Goal: Task Accomplishment & Management: Manage account settings

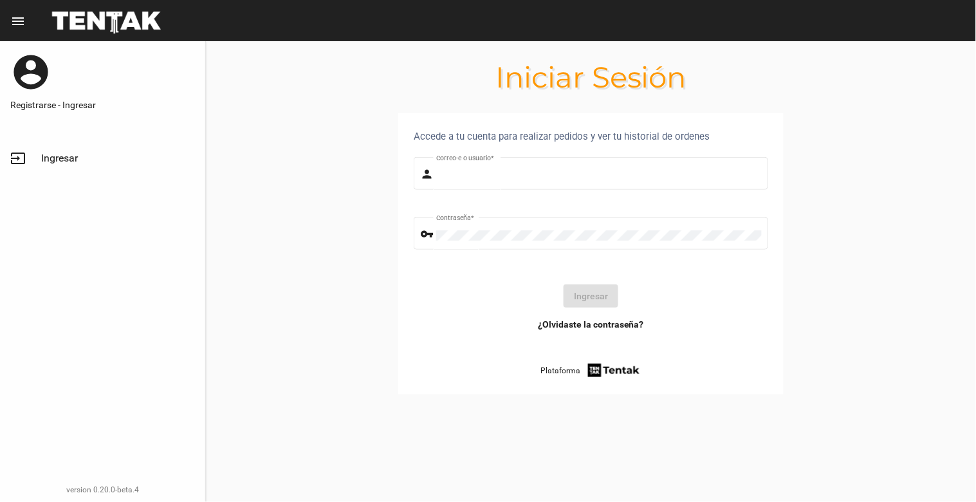
type input "natalialabancz@hotmail.com"
click at [62, 158] on span "Ingresar" at bounding box center [59, 158] width 37 height 13
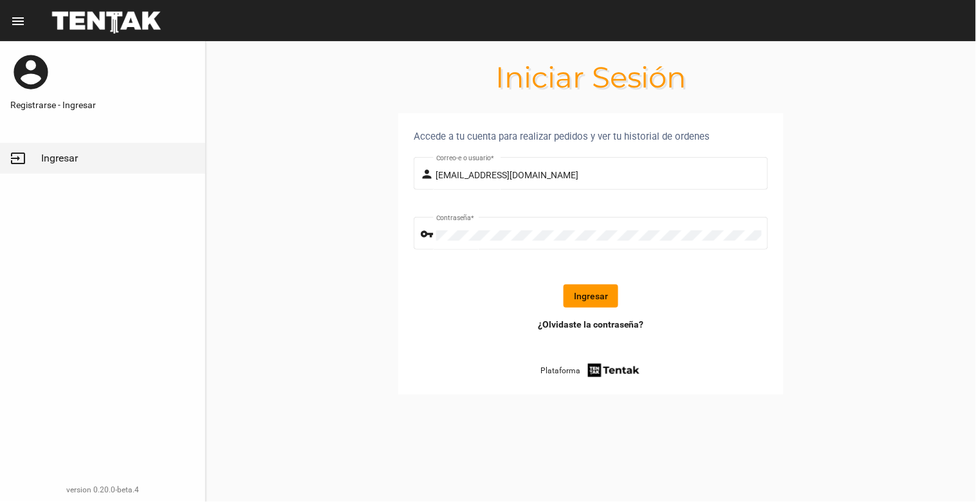
click at [594, 288] on button "Ingresar" at bounding box center [590, 295] width 55 height 23
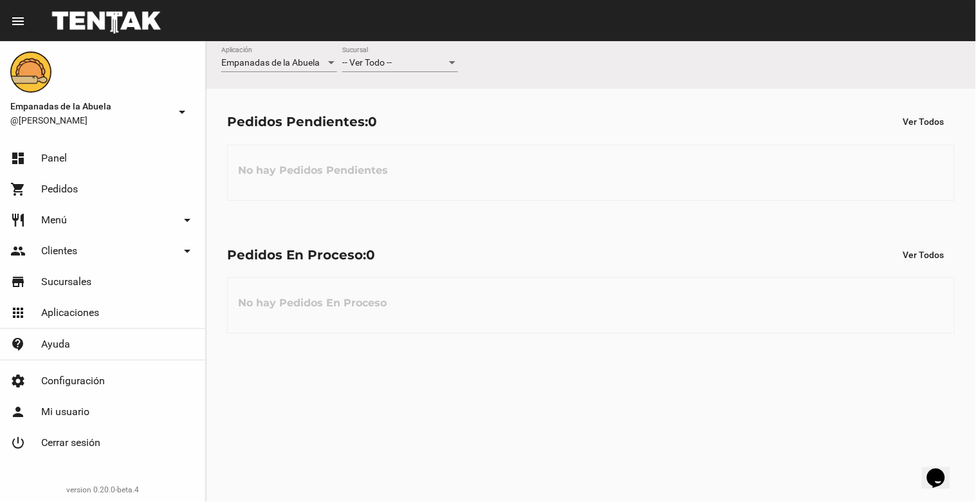
click at [395, 66] on div "-- Ver Todo --" at bounding box center [394, 63] width 104 height 10
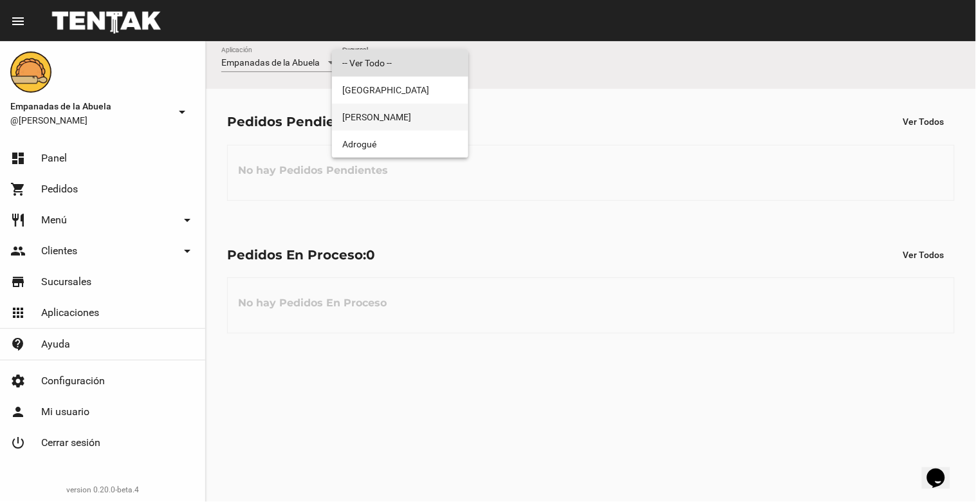
click at [395, 106] on span "[PERSON_NAME]" at bounding box center [400, 117] width 116 height 27
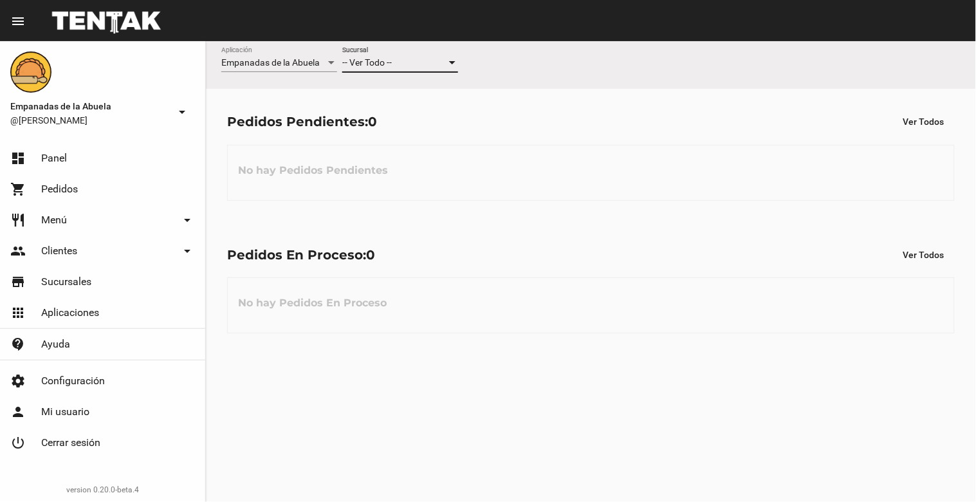
click at [409, 67] on div "-- Ver Todo --" at bounding box center [394, 63] width 104 height 10
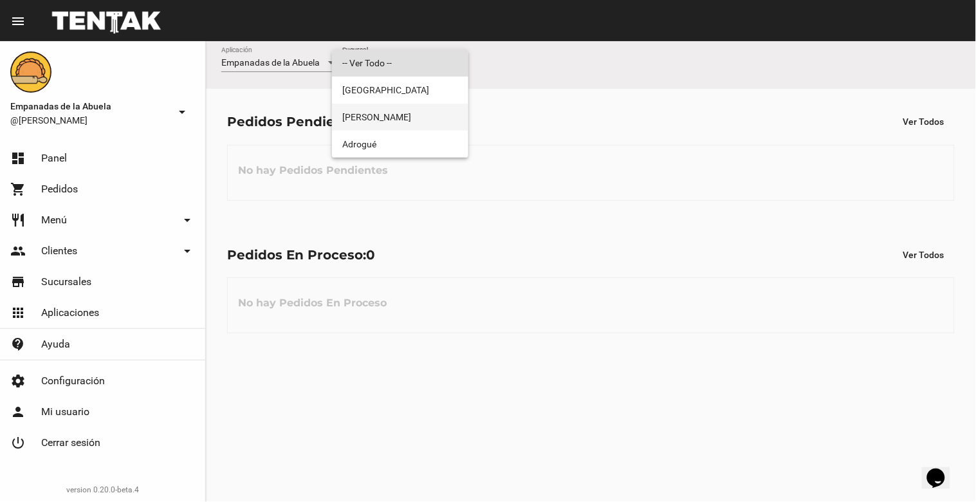
click at [406, 113] on span "[PERSON_NAME]" at bounding box center [400, 117] width 116 height 27
